Goal: Find specific page/section: Find specific page/section

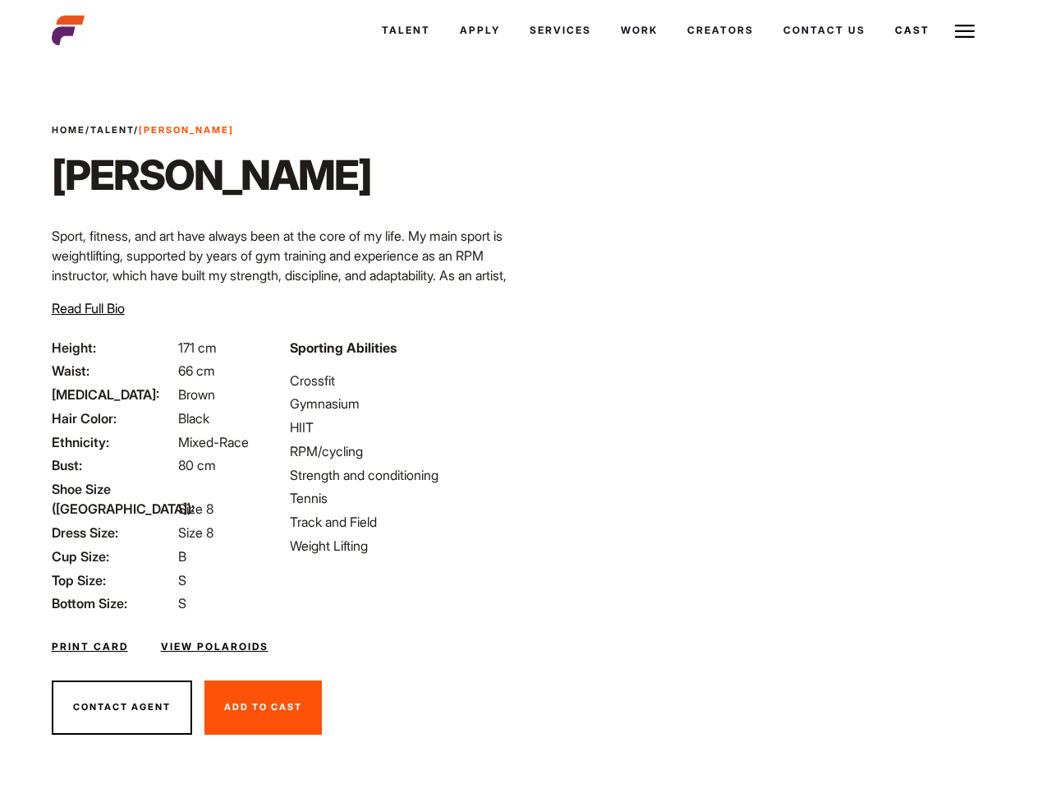
click at [911, 30] on link "Cast" at bounding box center [913, 30] width 64 height 44
